Goal: Task Accomplishment & Management: Manage account settings

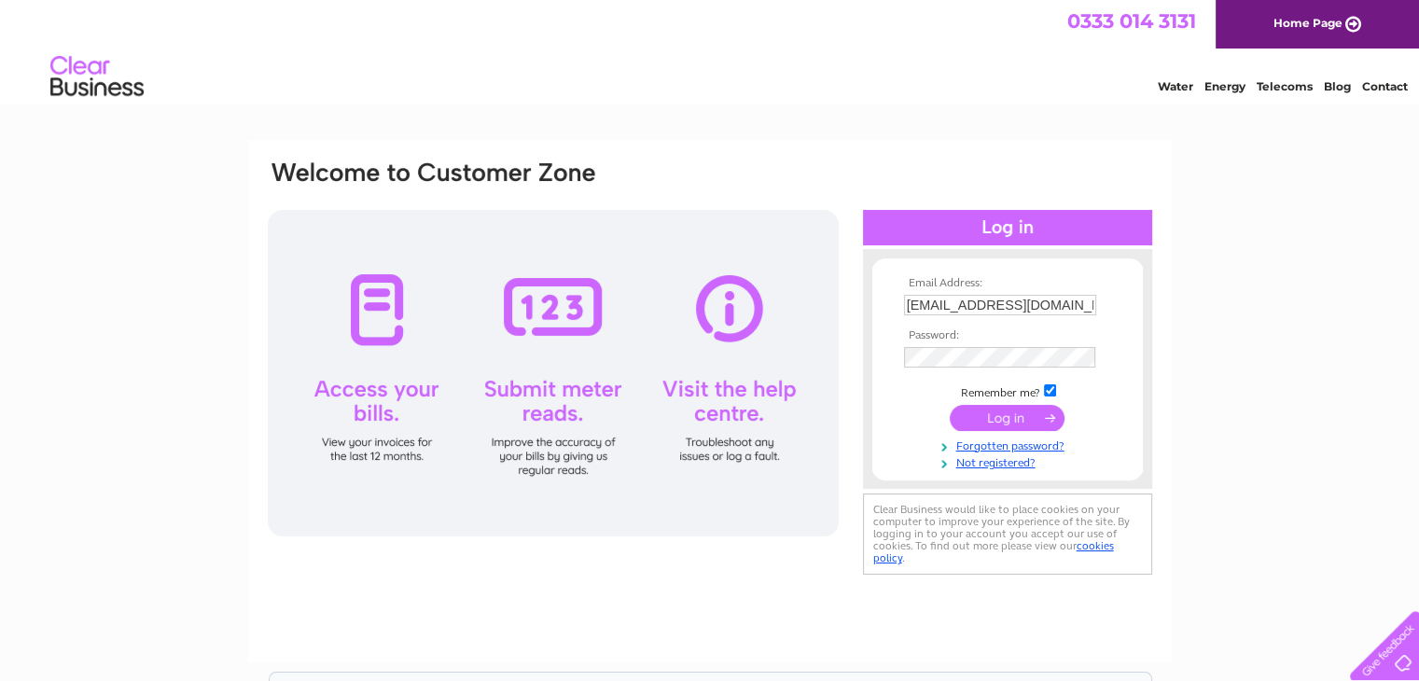
click at [1019, 302] on input "office@cairngorm.com" at bounding box center [1000, 305] width 192 height 21
click at [1019, 302] on input "office@cairngorm.com" at bounding box center [1001, 306] width 194 height 22
type input "accounts@glen-mhor.com"
click at [1035, 416] on input "submit" at bounding box center [1007, 418] width 115 height 26
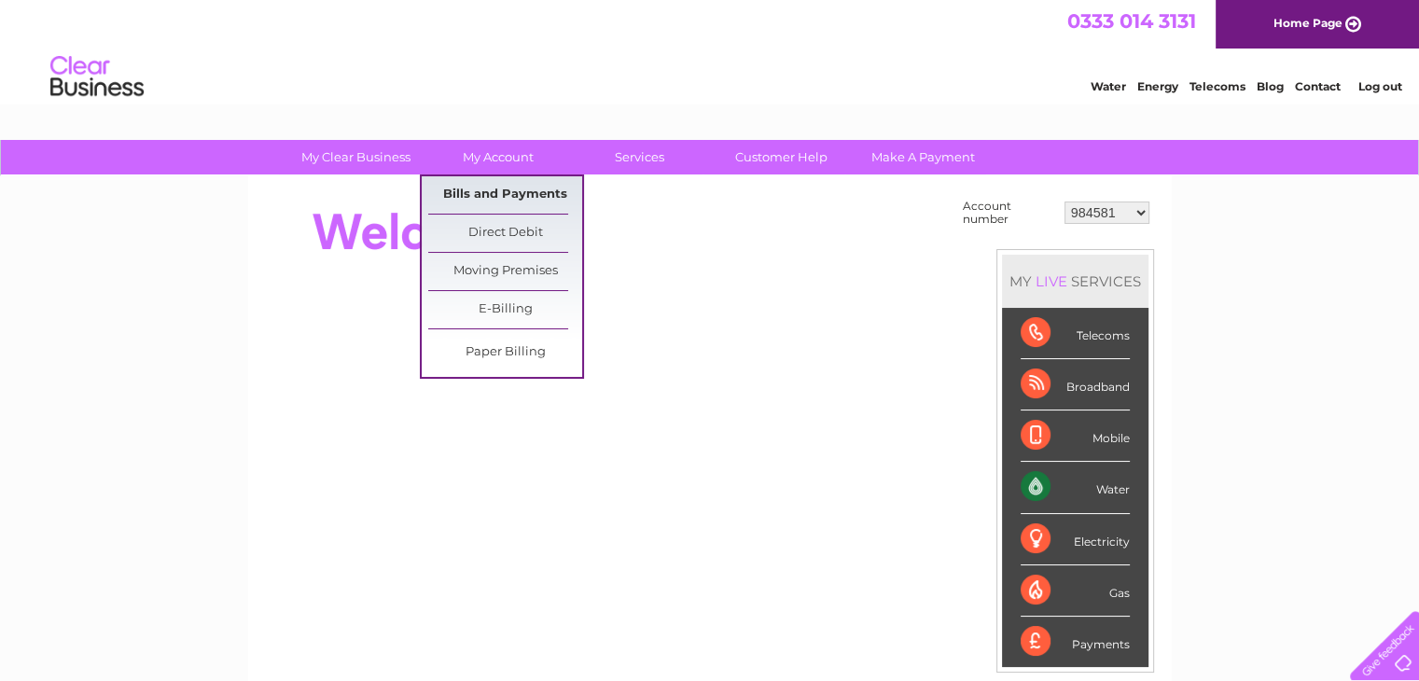
click at [492, 192] on link "Bills and Payments" at bounding box center [505, 194] width 154 height 37
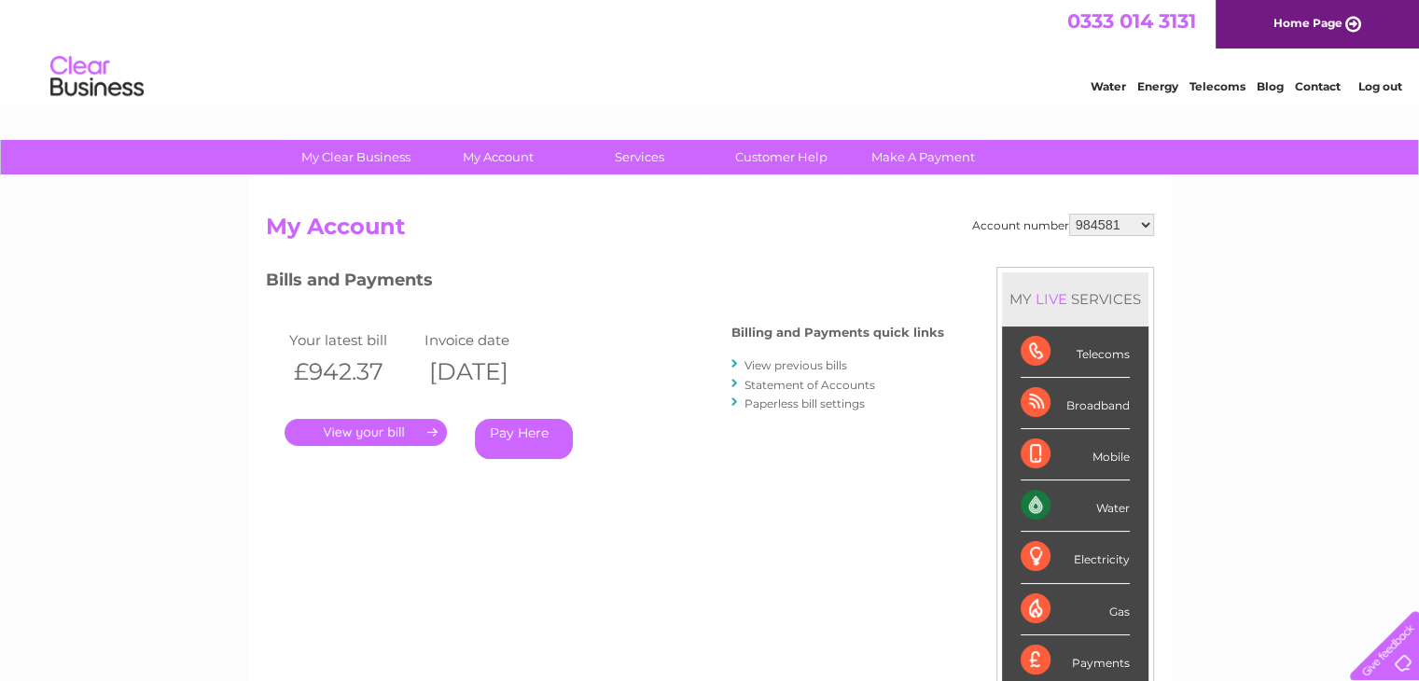
click at [362, 439] on link "." at bounding box center [366, 432] width 162 height 27
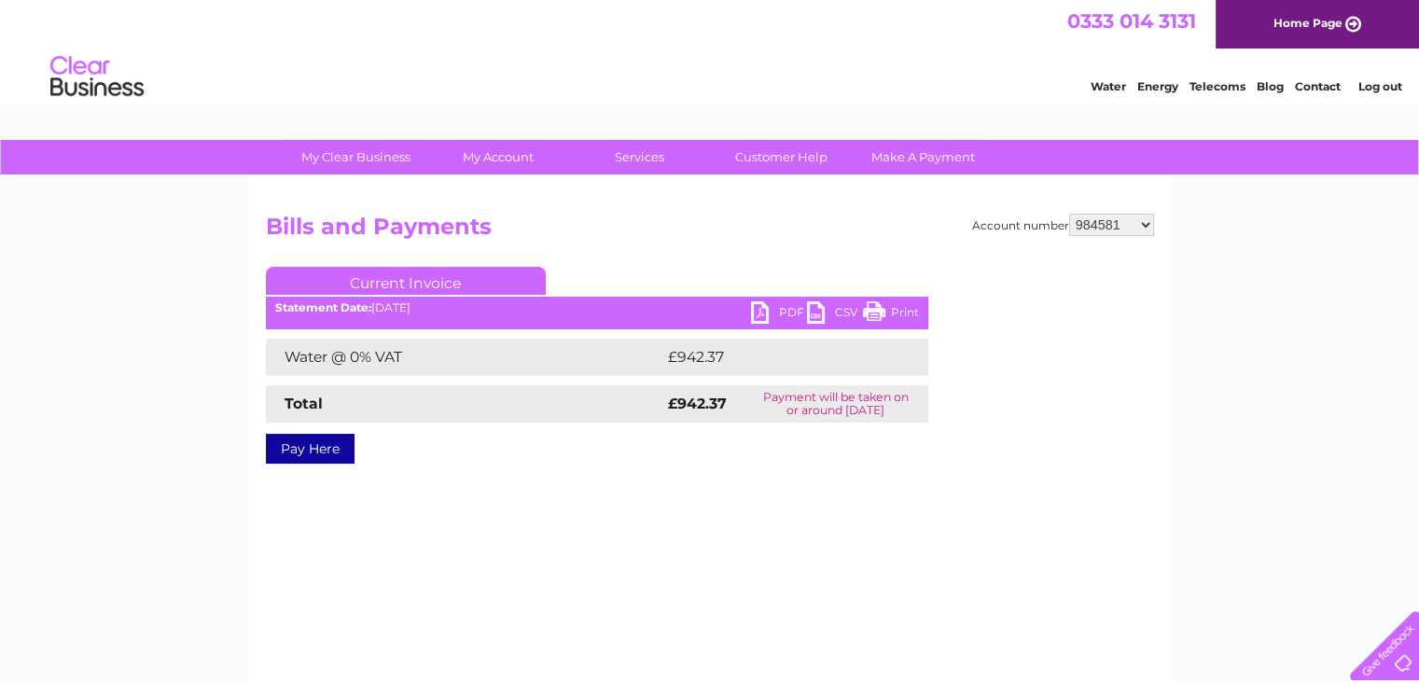
click at [765, 307] on link "PDF" at bounding box center [779, 314] width 56 height 27
click at [1152, 226] on select "984581 984582 984584 984585 984588 1144285 1144327 1144331 1144333 1144343 3026…" at bounding box center [1111, 225] width 85 height 22
select select "984582"
click at [1069, 214] on select "984581 984582 984584 984585 984588 1144285 1144327 1144331 1144333 1144343 3026…" at bounding box center [1111, 225] width 85 height 22
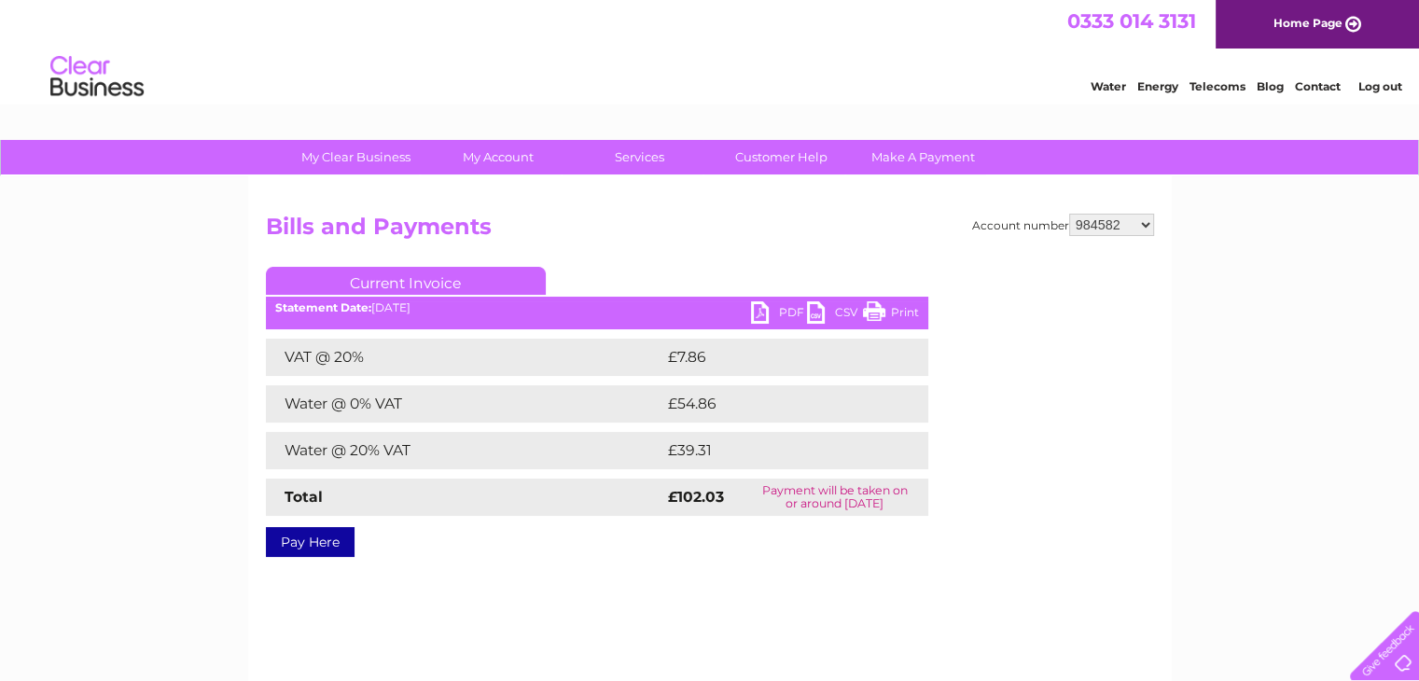
click at [767, 307] on link "PDF" at bounding box center [779, 314] width 56 height 27
click at [1123, 220] on select "984581 984582 984584 984585 984588 1144285 1144327 1144331 1144333 1144343 3026…" at bounding box center [1111, 225] width 85 height 22
select select "984584"
click at [1069, 214] on select "984581 984582 984584 984585 984588 1144285 1144327 1144331 1144333 1144343 3026…" at bounding box center [1111, 225] width 85 height 22
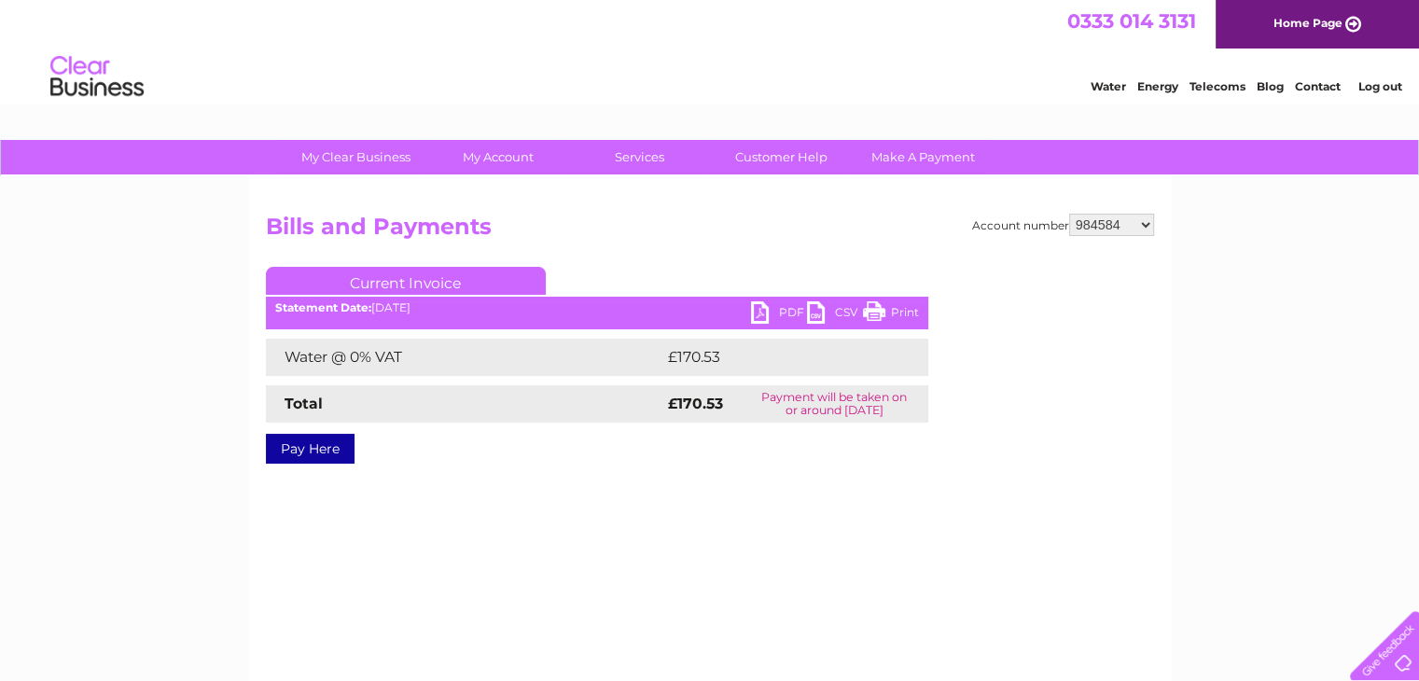
click at [763, 309] on link "PDF" at bounding box center [779, 314] width 56 height 27
click at [1112, 233] on select "984581 984582 984584 984585 984588 1144285 1144327 1144331 1144333 1144343 3026…" at bounding box center [1111, 225] width 85 height 22
select select "984585"
click at [1069, 214] on select "984581 984582 984584 984585 984588 1144285 1144327 1144331 1144333 1144343 3026…" at bounding box center [1111, 225] width 85 height 22
click at [772, 314] on link "PDF" at bounding box center [779, 314] width 56 height 27
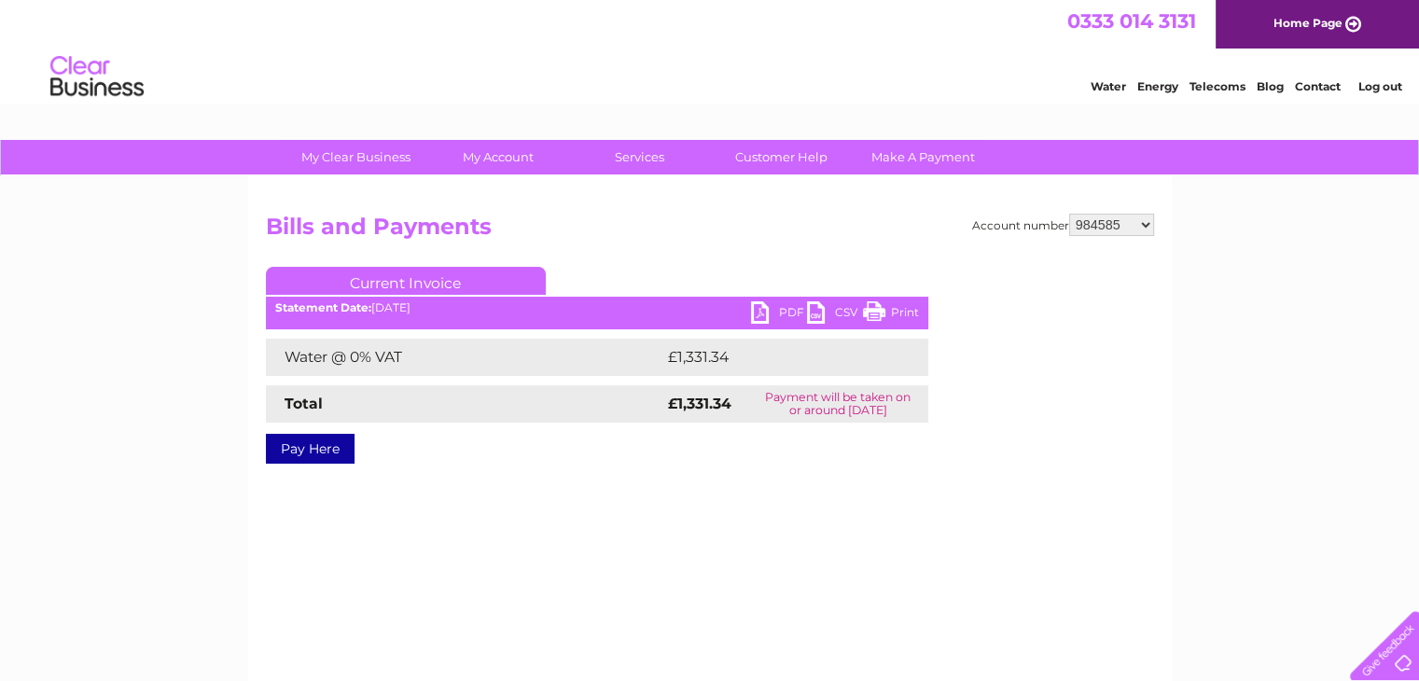
click at [1097, 225] on select "984581 984582 984584 984585 984588 1144285 1144327 1144331 1144333 1144343 3026…" at bounding box center [1111, 225] width 85 height 22
select select "984588"
click at [1069, 214] on select "984581 984582 984584 984585 984588 1144285 1144327 1144331 1144333 1144343 3026…" at bounding box center [1111, 225] width 85 height 22
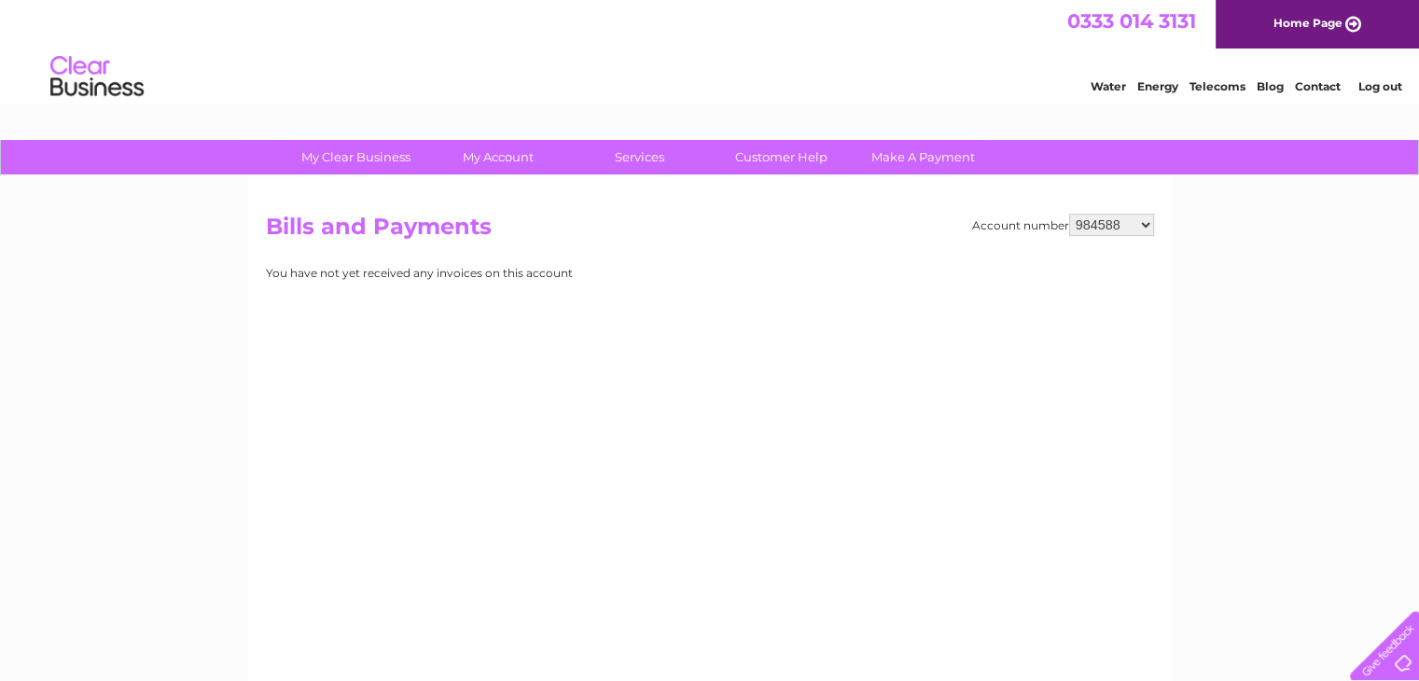
click at [1142, 224] on select "984581 984582 984584 984585 984588 1144285 1144327 1144331 1144333 1144343 3026…" at bounding box center [1111, 225] width 85 height 22
select select "30266920"
click at [1069, 214] on select "984581 984582 984584 984585 984588 1144285 1144327 1144331 1144333 1144343 3026…" at bounding box center [1111, 225] width 85 height 22
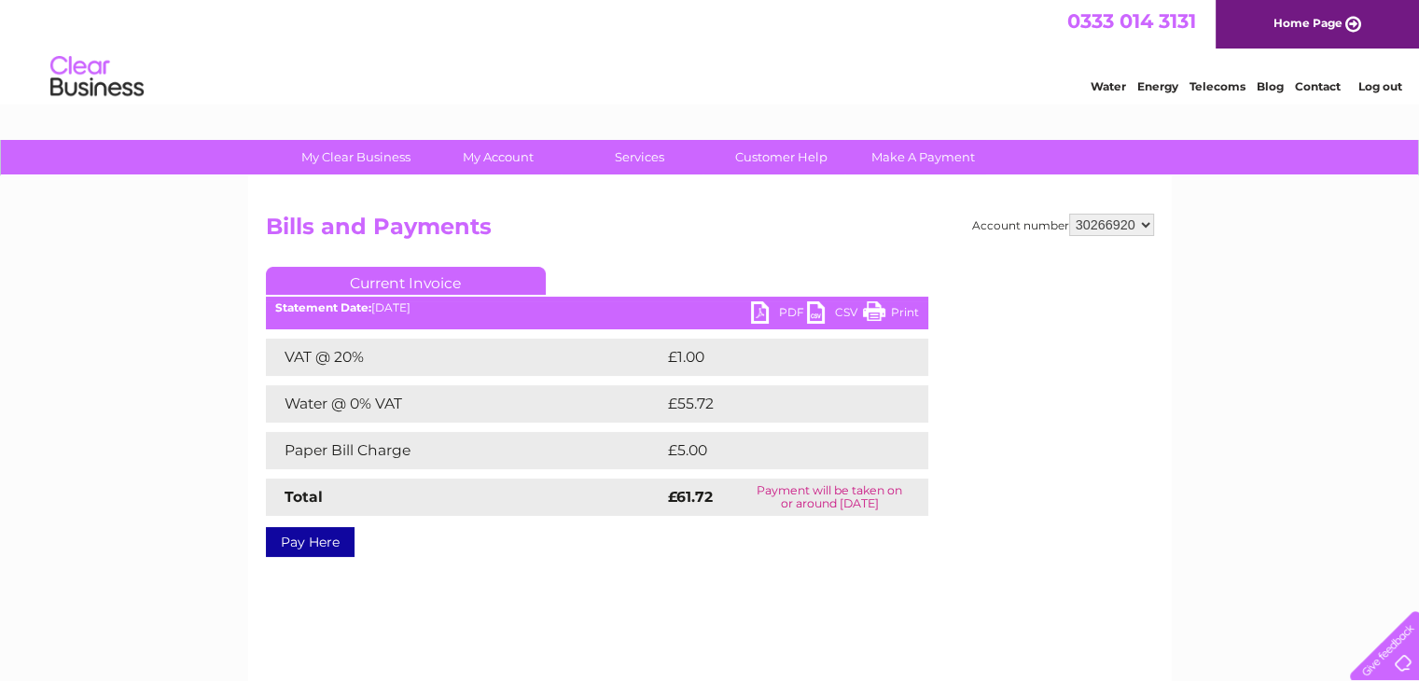
click at [776, 310] on link "PDF" at bounding box center [779, 314] width 56 height 27
click at [694, 263] on div "Account number 984581 984582 984584 984585 984588 1144285 1144327 1144331 11443…" at bounding box center [710, 382] width 888 height 337
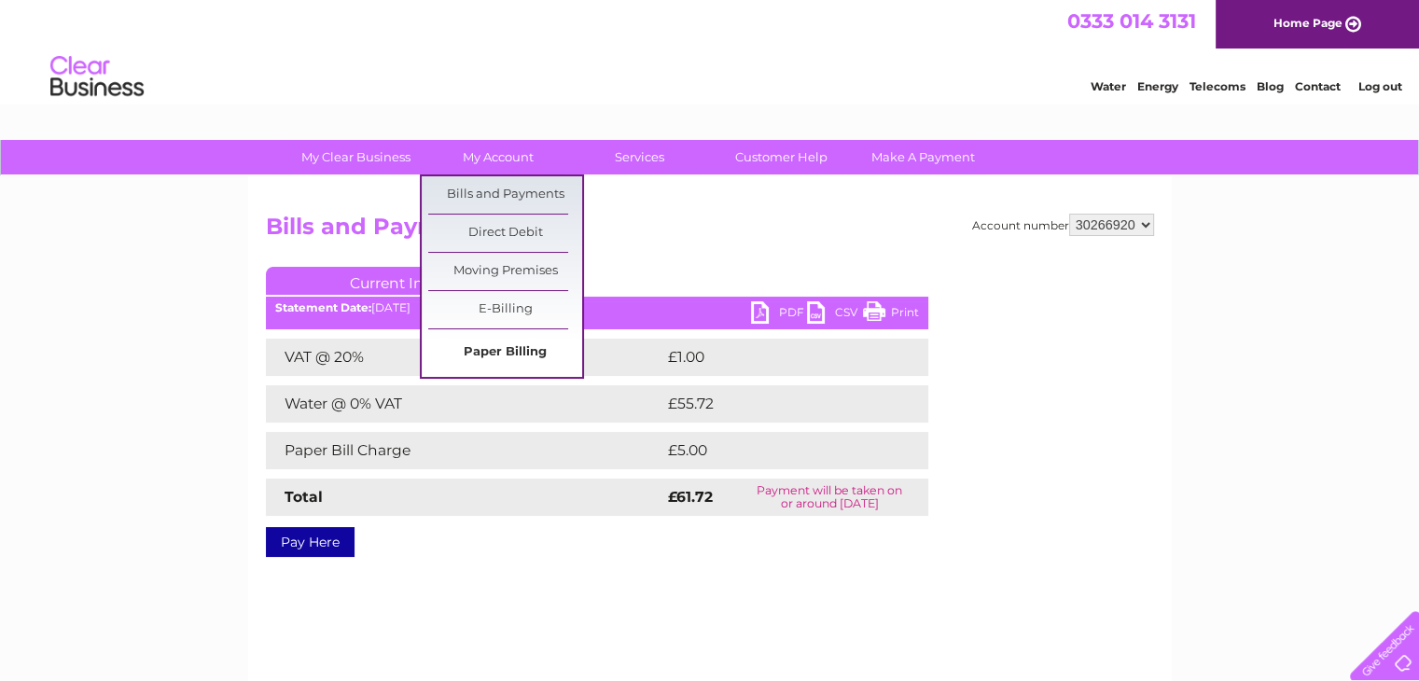
click at [499, 356] on link "Paper Billing" at bounding box center [505, 352] width 154 height 37
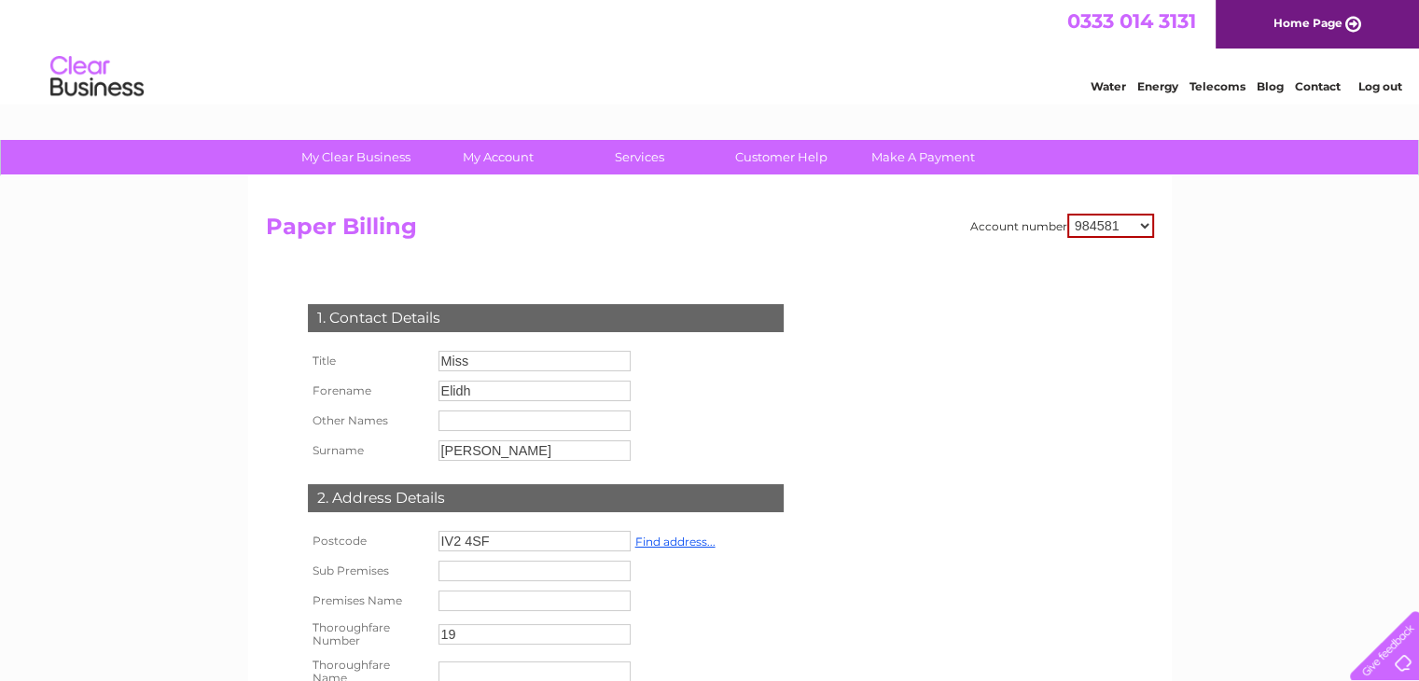
click at [1134, 229] on select "984581 984582 984584 984585 984588 1144285 1144327 1144331 1144333 1144343 3026…" at bounding box center [1110, 226] width 87 height 24
select select "30266920"
click at [1067, 214] on select "984581 984582 984584 984585 984588 1144285 1144327 1144331 1144333 1144343 3026…" at bounding box center [1110, 226] width 87 height 24
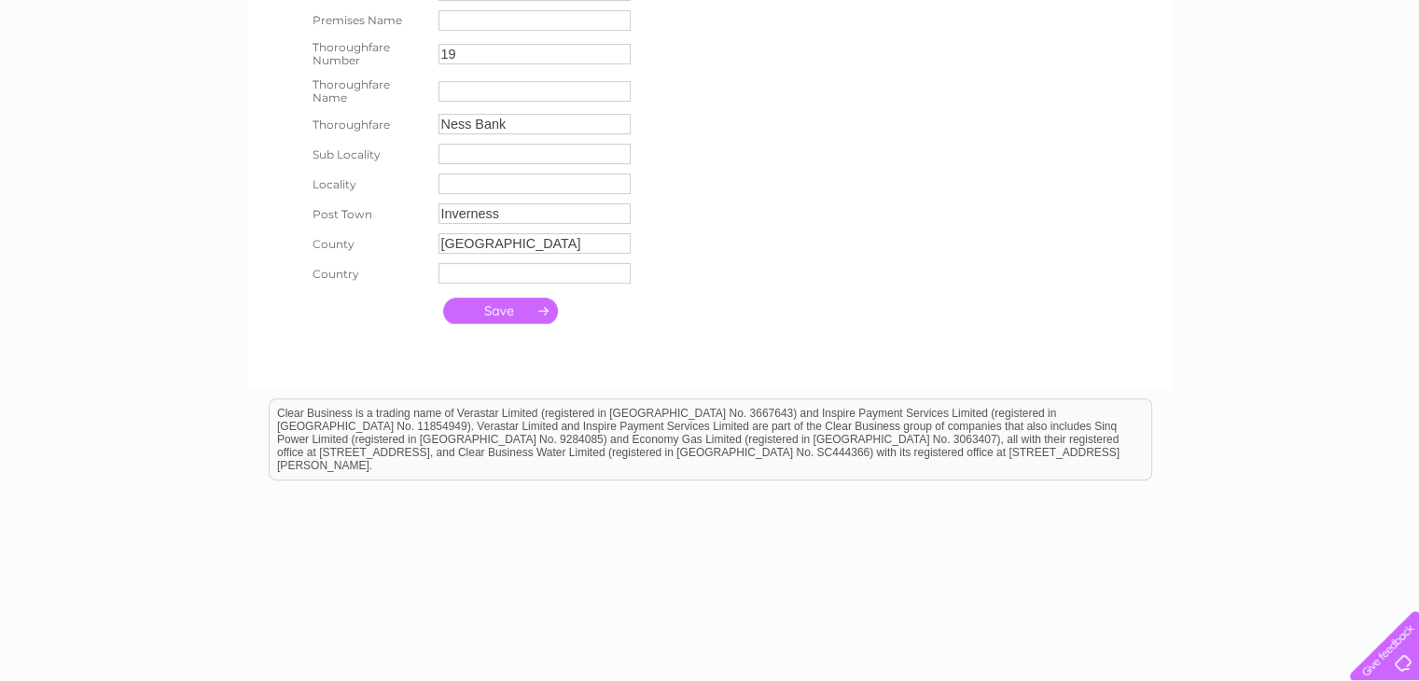
scroll to position [595, 0]
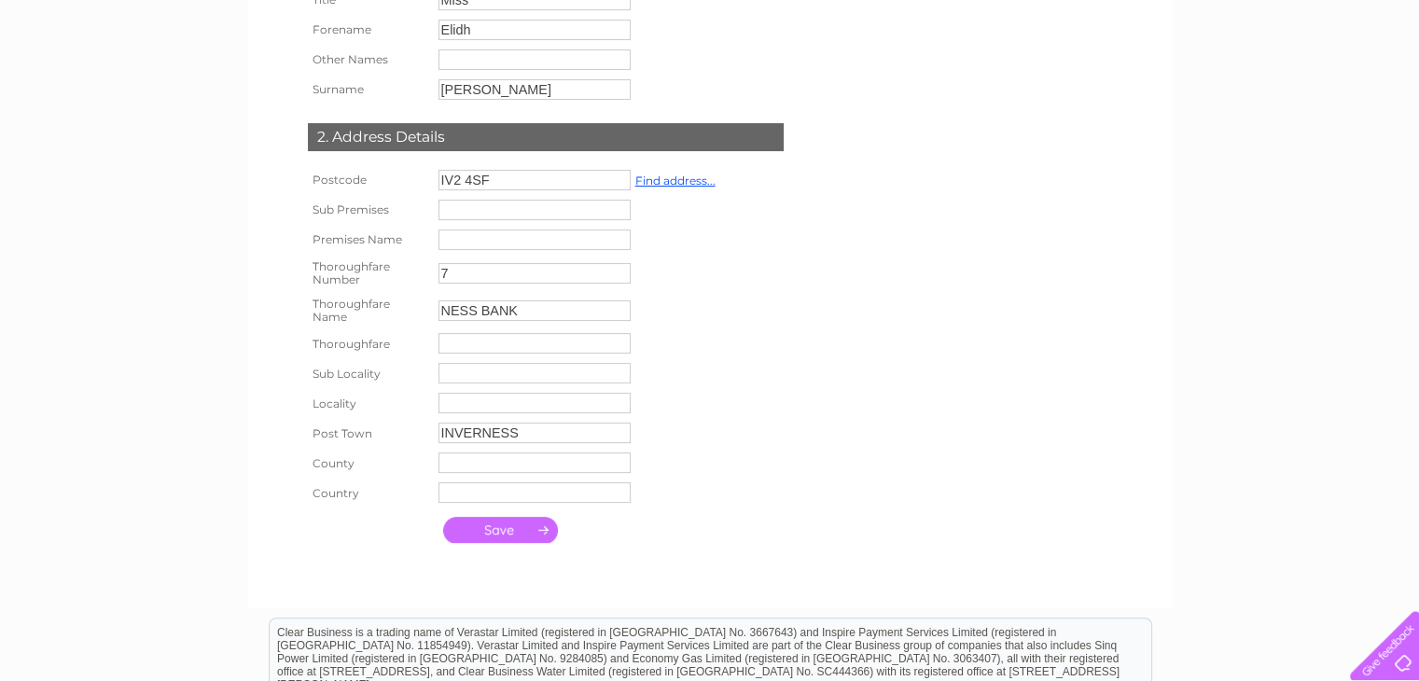
scroll to position [55, 0]
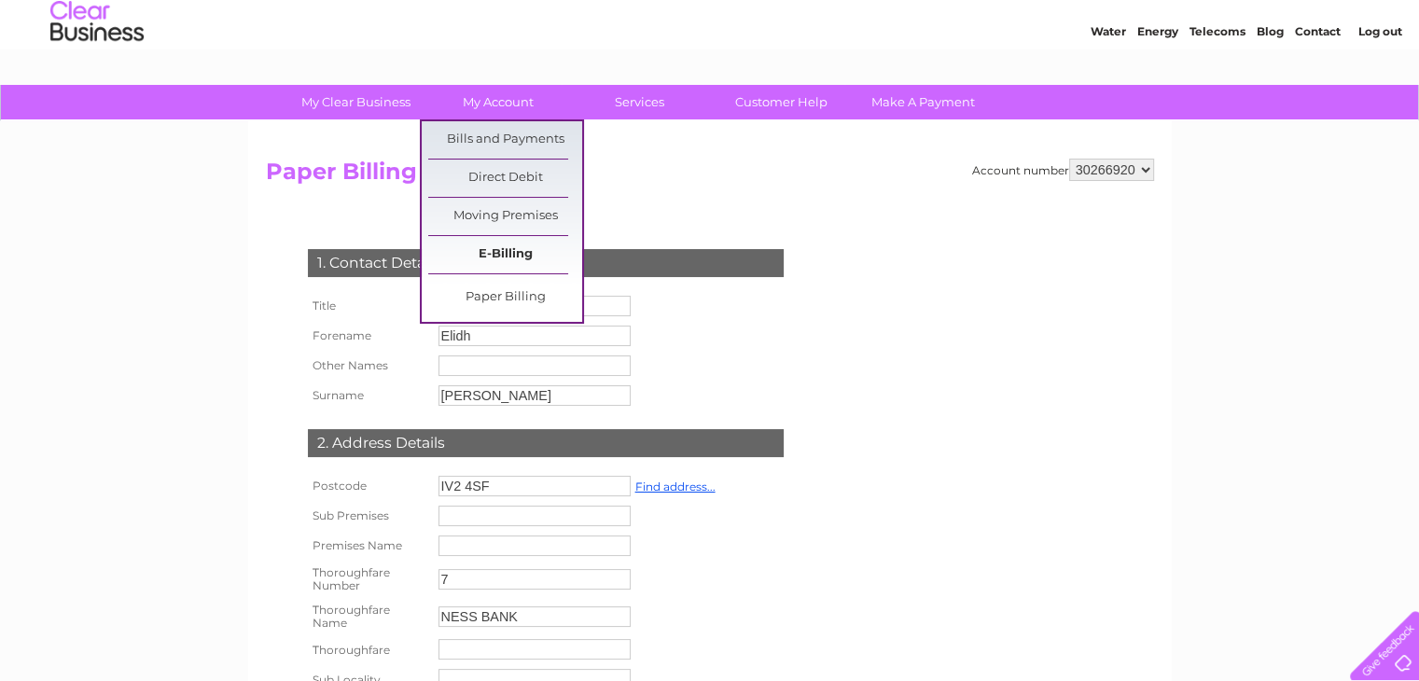
click at [498, 245] on link "E-Billing" at bounding box center [505, 254] width 154 height 37
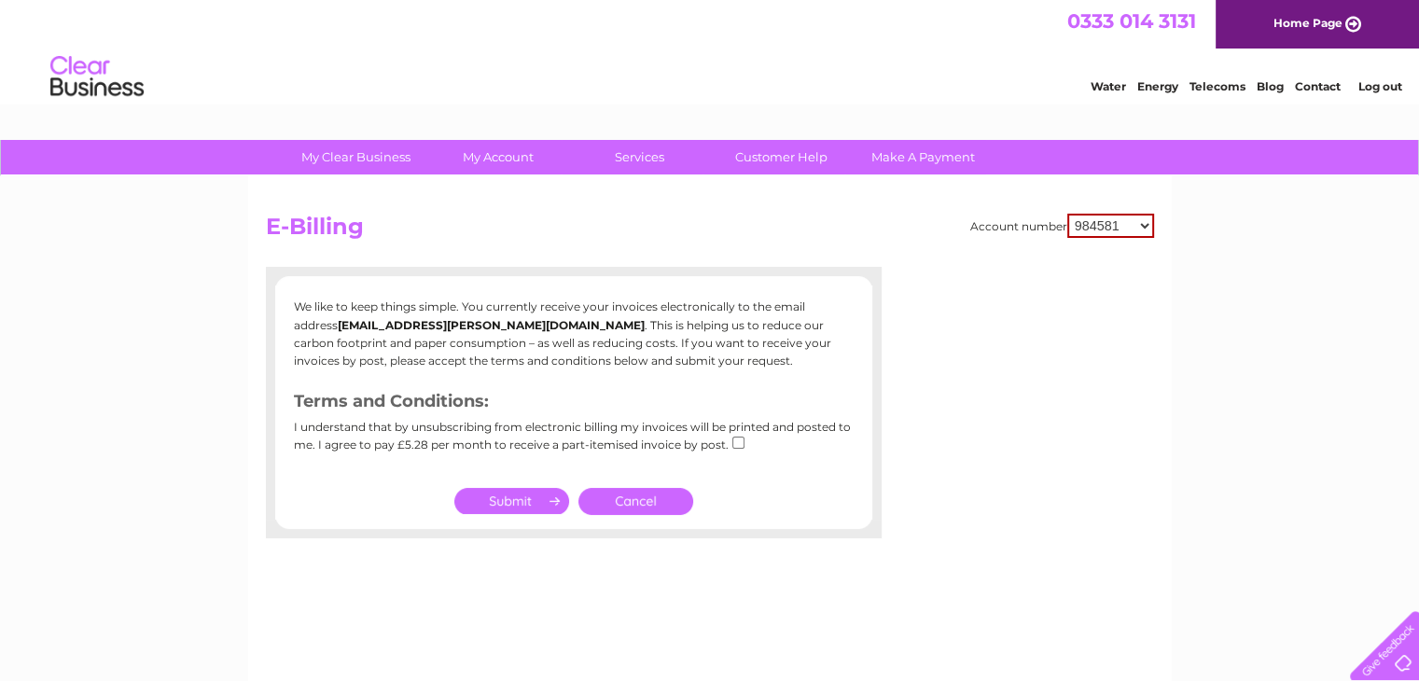
click at [1128, 226] on select "984581 984582 984584 984585 984588 1144285 1144327 1144331 1144333 1144343 3026…" at bounding box center [1110, 226] width 87 height 24
select select "30266920"
click at [1067, 214] on select "984581 984582 984584 984585 984588 1144285 1144327 1144331 1144333 1144343 3026…" at bounding box center [1110, 226] width 87 height 24
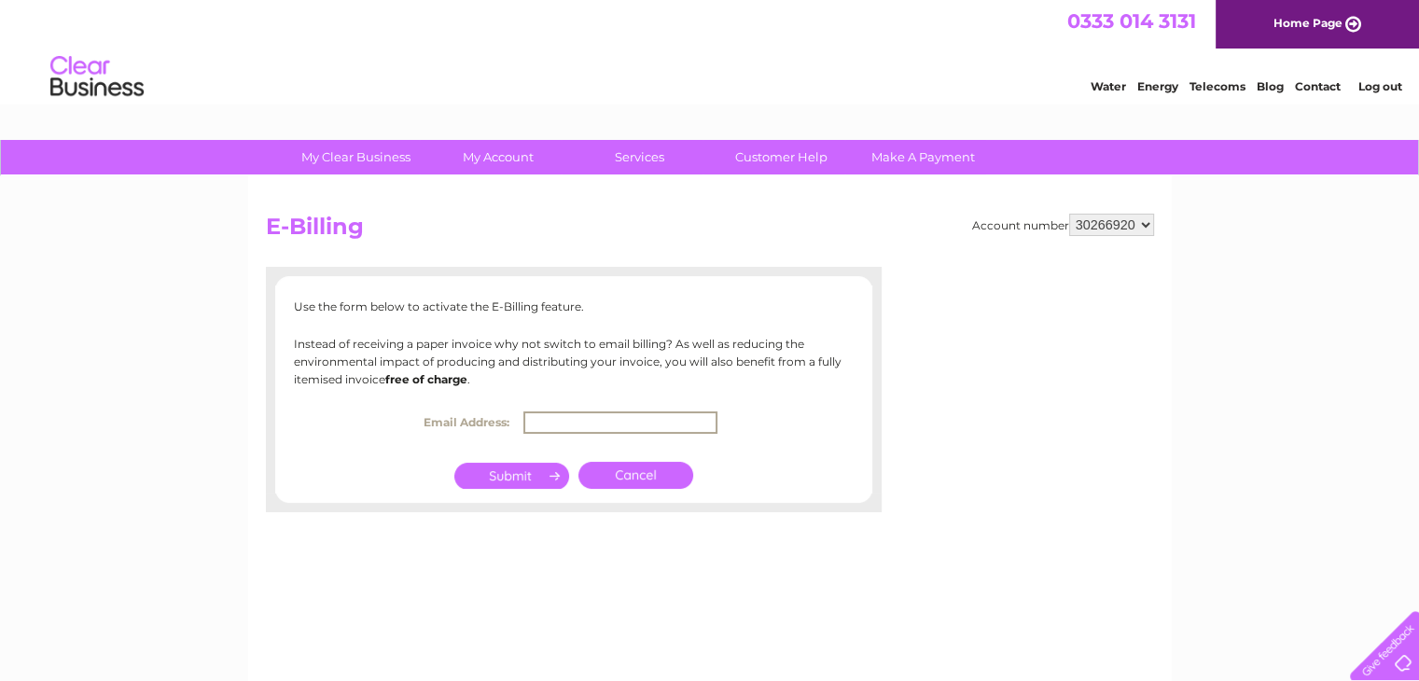
click at [632, 421] on input "text" at bounding box center [620, 422] width 194 height 22
type input "ACCOUNTS@GLEN-MHOR.COM"
click at [523, 482] on input "submit" at bounding box center [511, 476] width 115 height 26
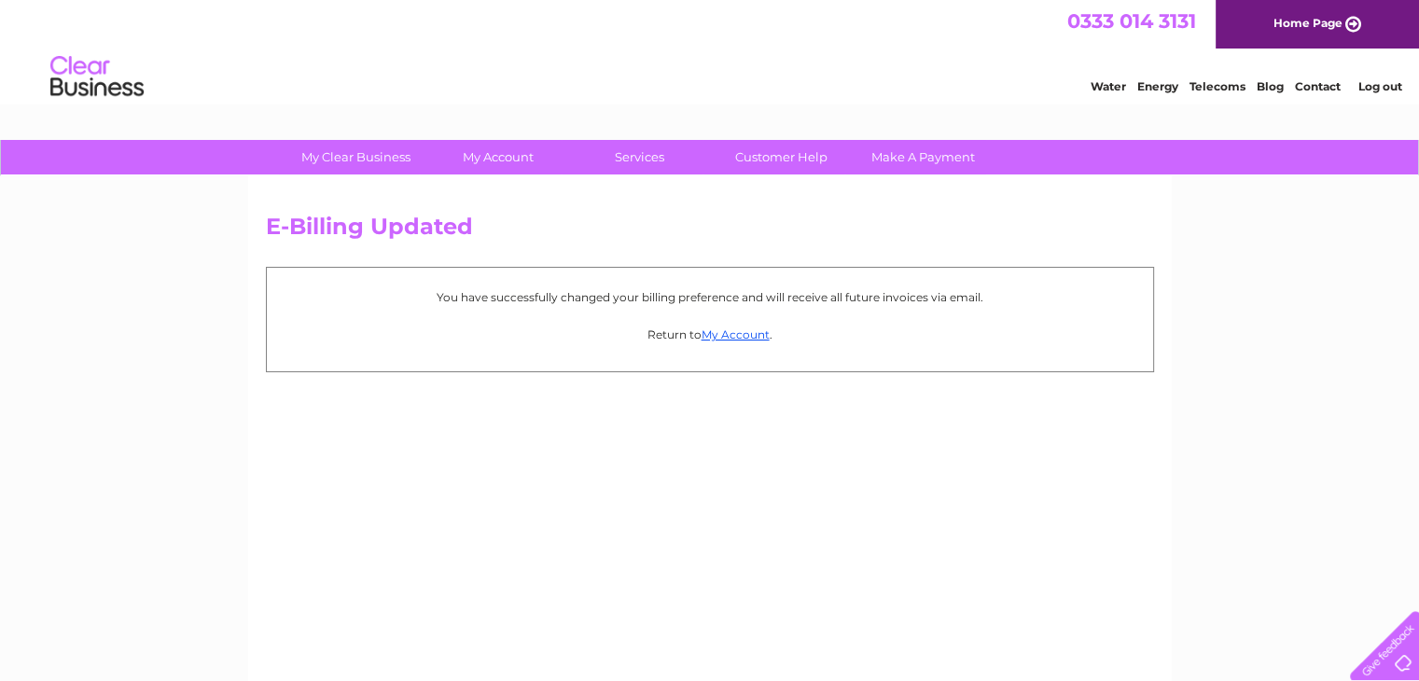
click at [732, 340] on p "Return to My Account ." at bounding box center [710, 335] width 868 height 18
click at [731, 332] on link "My Account" at bounding box center [736, 334] width 68 height 14
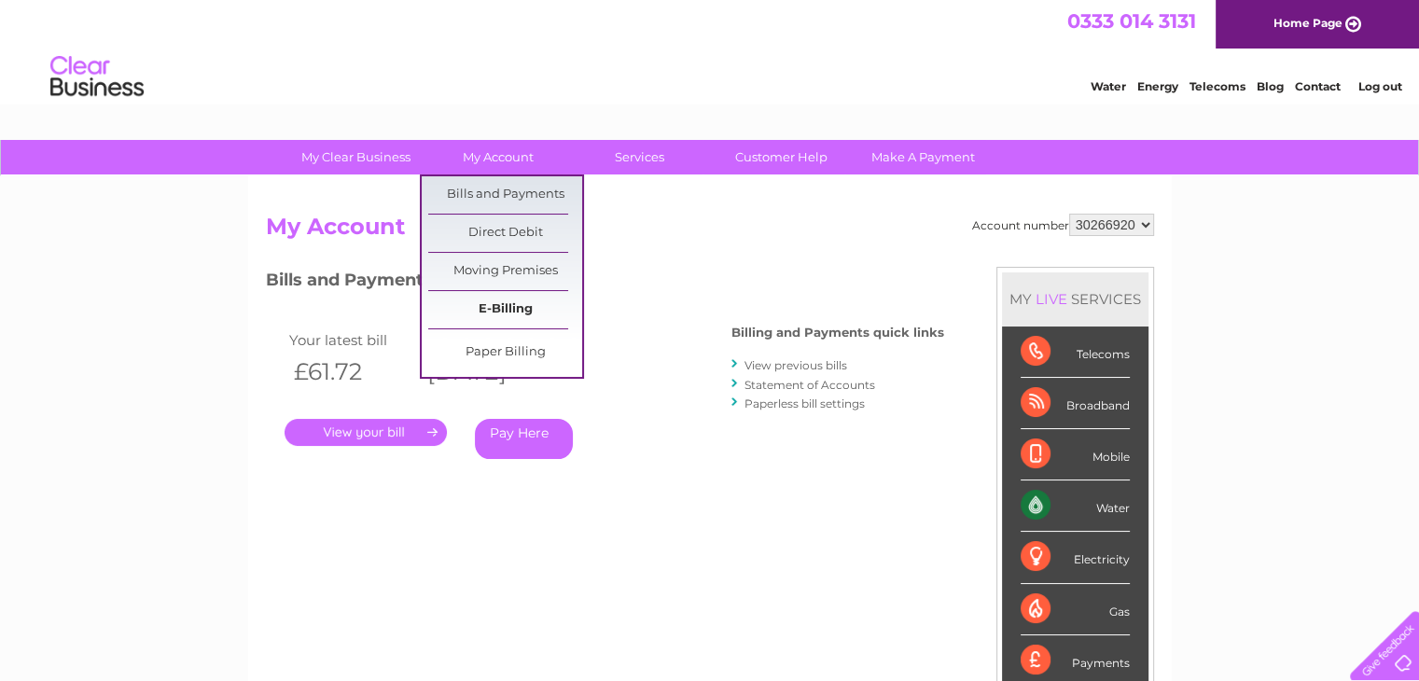
click at [521, 315] on link "E-Billing" at bounding box center [505, 309] width 154 height 37
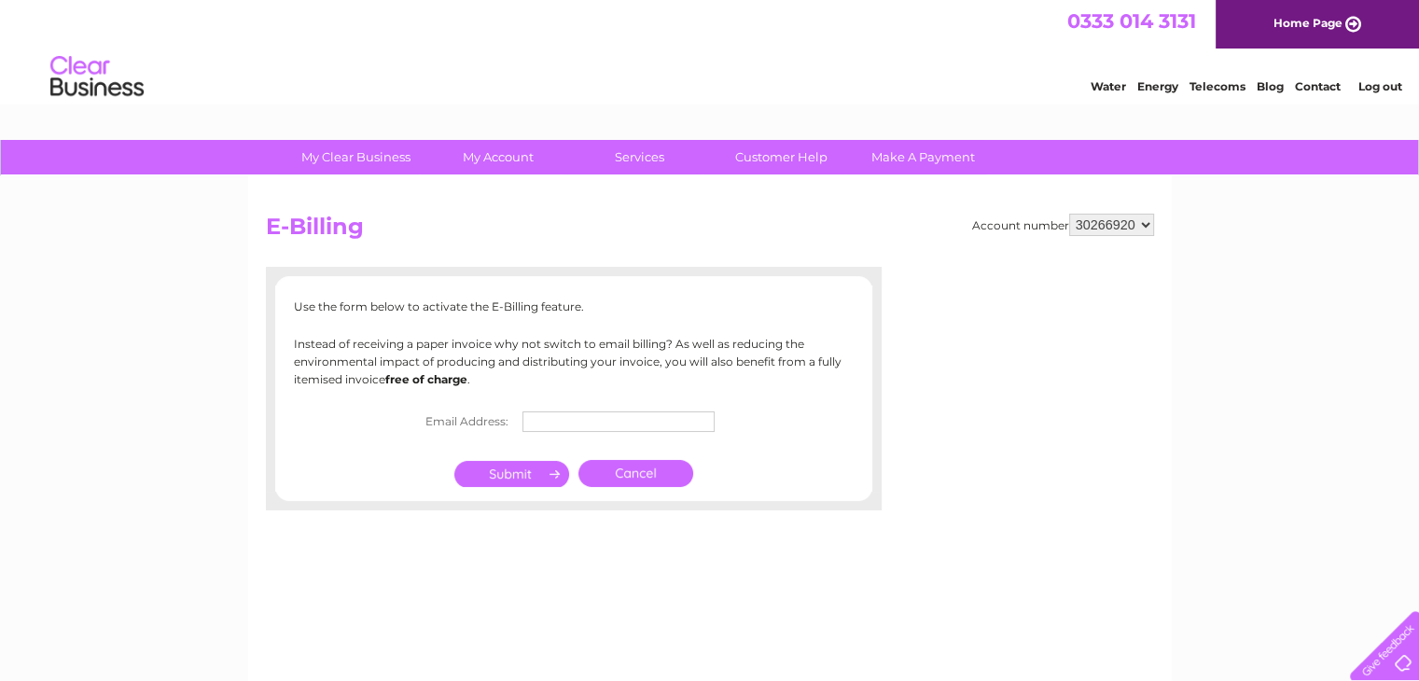
click at [1119, 226] on select "984581 984582 984584 984585 984588 1144285 1144327 1144331 1144333 1144343 3026…" at bounding box center [1111, 225] width 85 height 22
click at [1069, 214] on select "984581 984582 984584 984585 984588 1144285 1144327 1144331 1144333 1144343 3026…" at bounding box center [1111, 225] width 85 height 22
click at [694, 204] on div "Account number 984581 984582 984584 984585 984588 1144285 1144327 1144331 11443…" at bounding box center [710, 437] width 924 height 522
